Goal: Navigation & Orientation: Find specific page/section

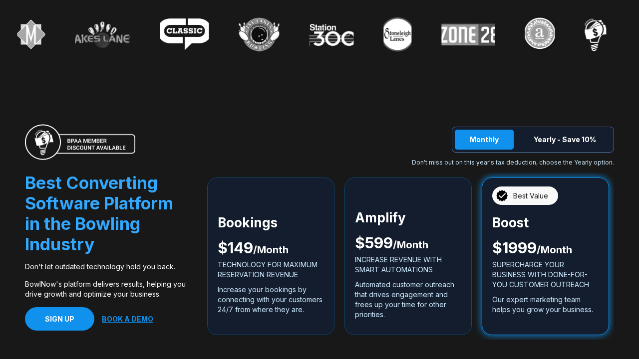
scroll to position [1799, 0]
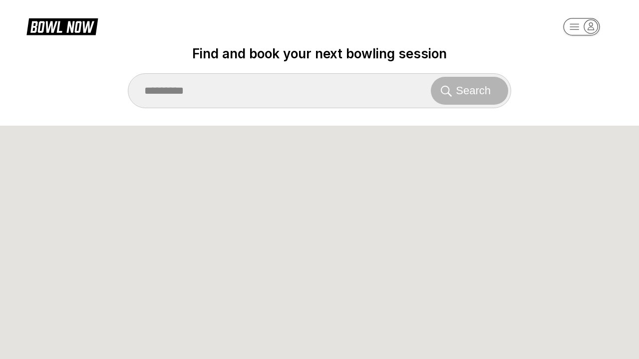
scroll to position [589, 0]
